Goal: Information Seeking & Learning: Learn about a topic

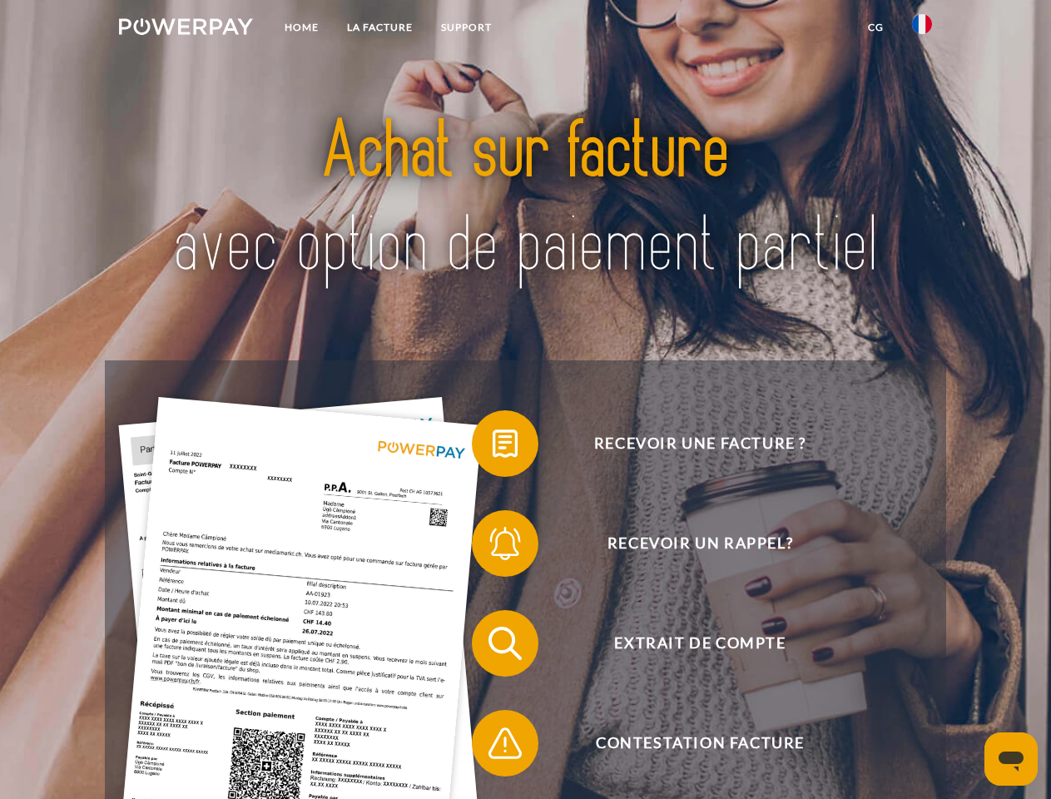
click at [186, 29] on img at bounding box center [186, 26] width 134 height 17
click at [922, 29] on img at bounding box center [922, 24] width 20 height 20
click at [875, 27] on link "CG" at bounding box center [876, 27] width 44 height 30
click at [493, 447] on span at bounding box center [480, 443] width 83 height 83
click at [493, 547] on span at bounding box center [480, 543] width 83 height 83
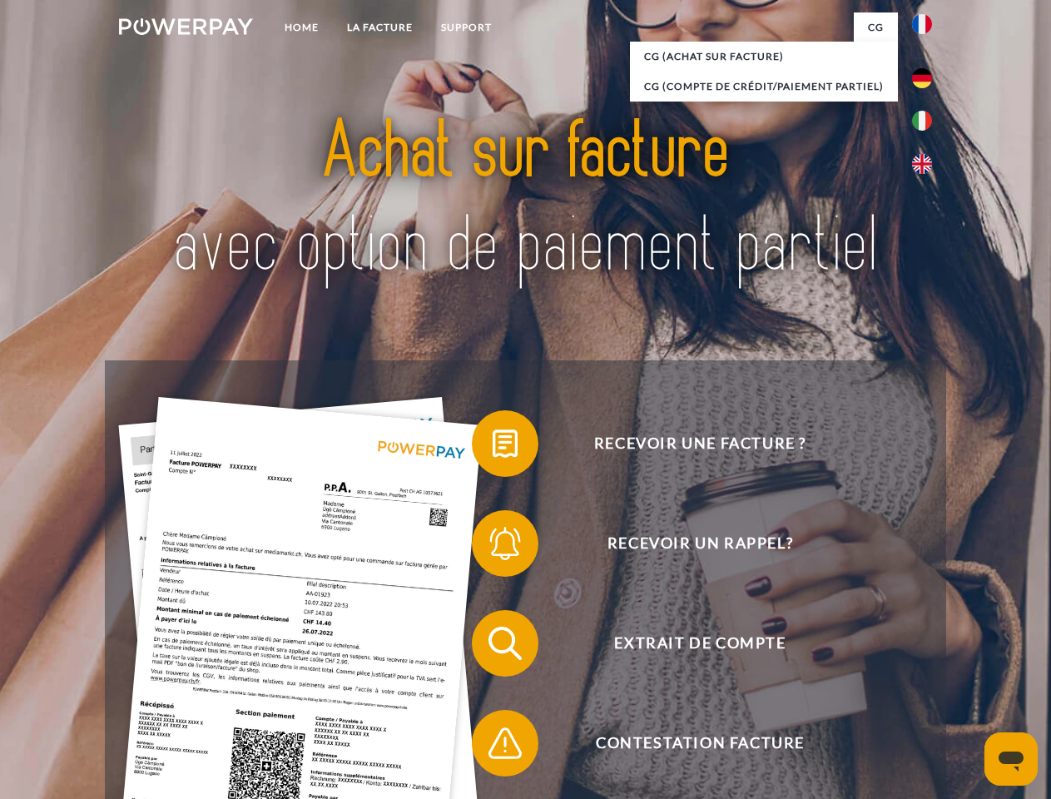
click at [493, 647] on span at bounding box center [480, 643] width 83 height 83
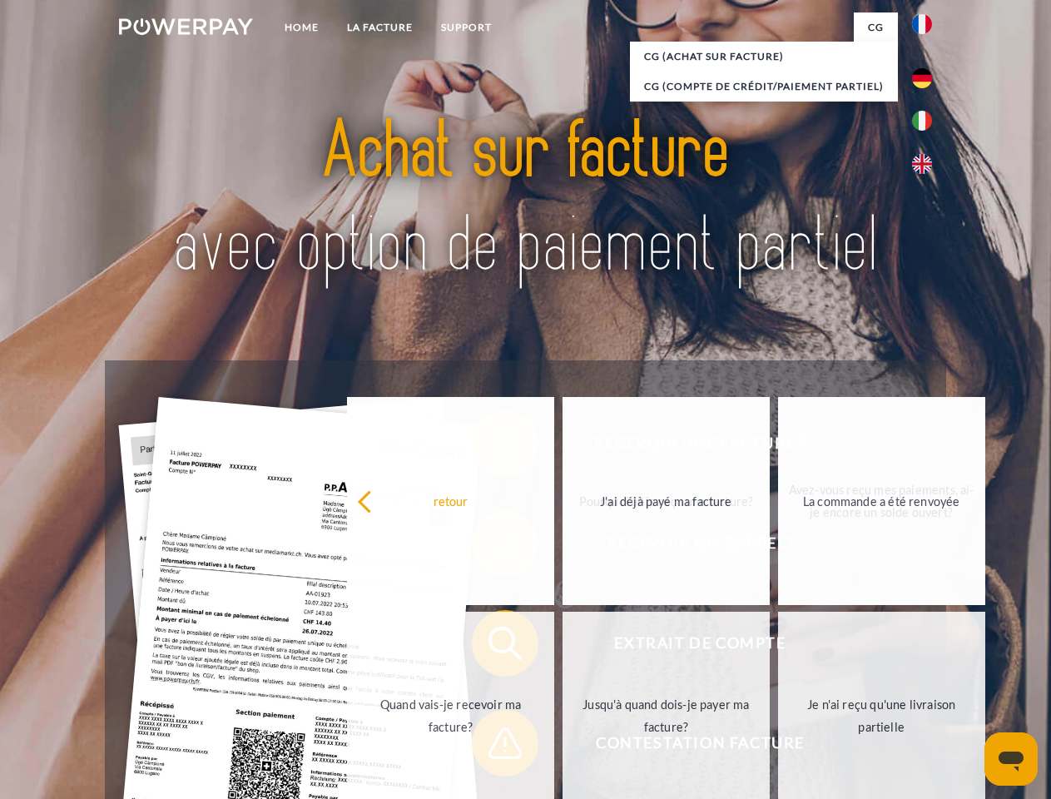
click at [563, 746] on link "Jusqu'à quand dois-je payer ma facture?" at bounding box center [666, 716] width 207 height 208
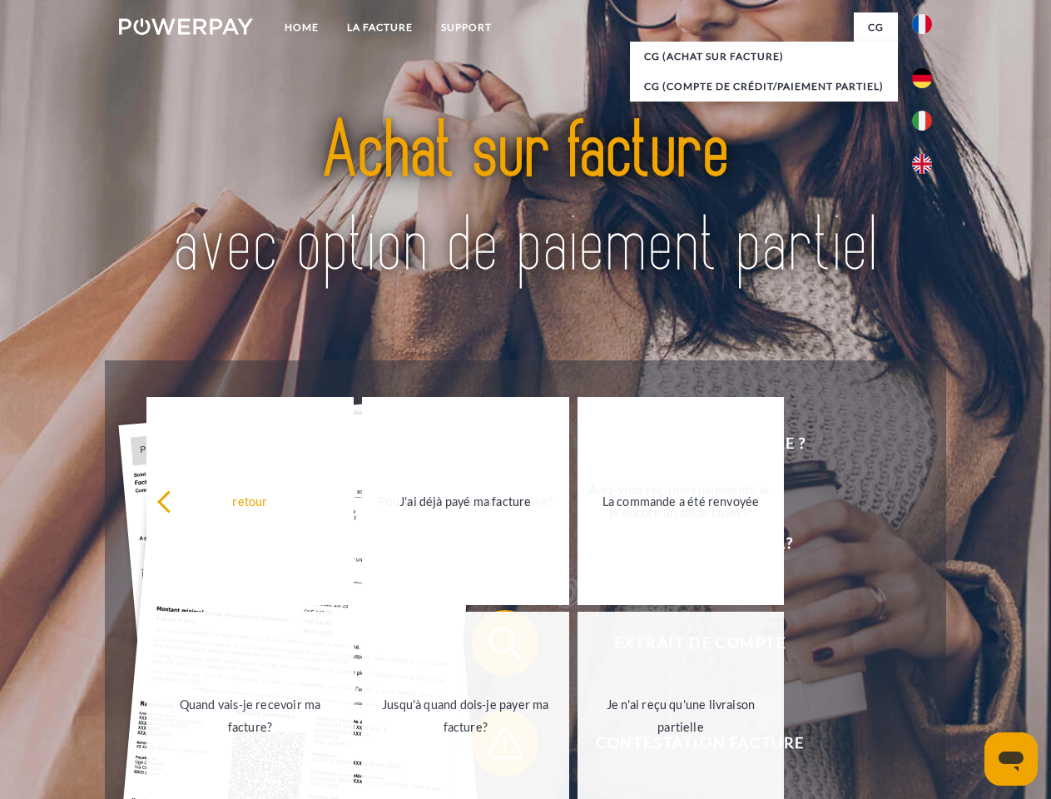
click at [1011, 759] on icon "Ouvrir la fenêtre de messagerie" at bounding box center [1011, 761] width 25 height 20
